Goal: Find specific page/section: Find specific page/section

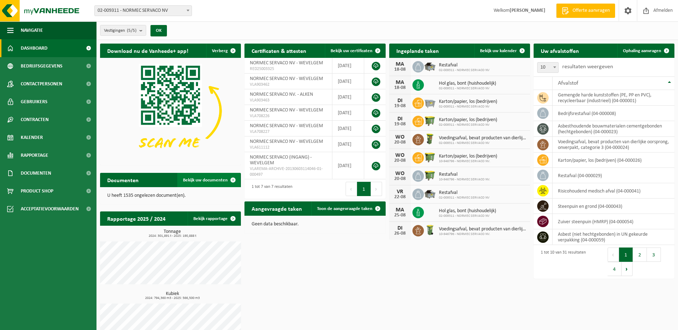
click at [203, 178] on span "Bekijk uw documenten" at bounding box center [205, 180] width 45 height 5
